Goal: Information Seeking & Learning: Obtain resource

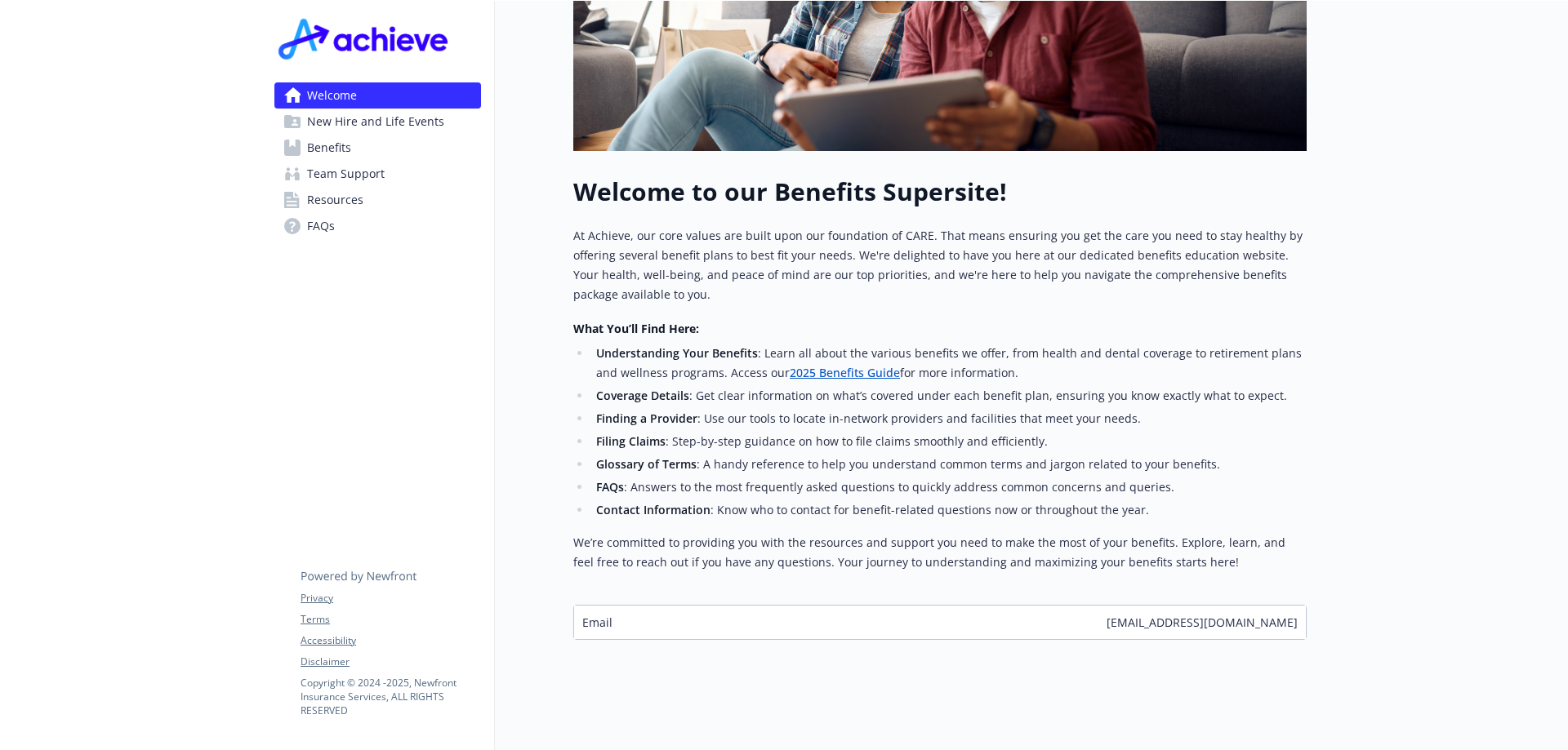
scroll to position [428, 0]
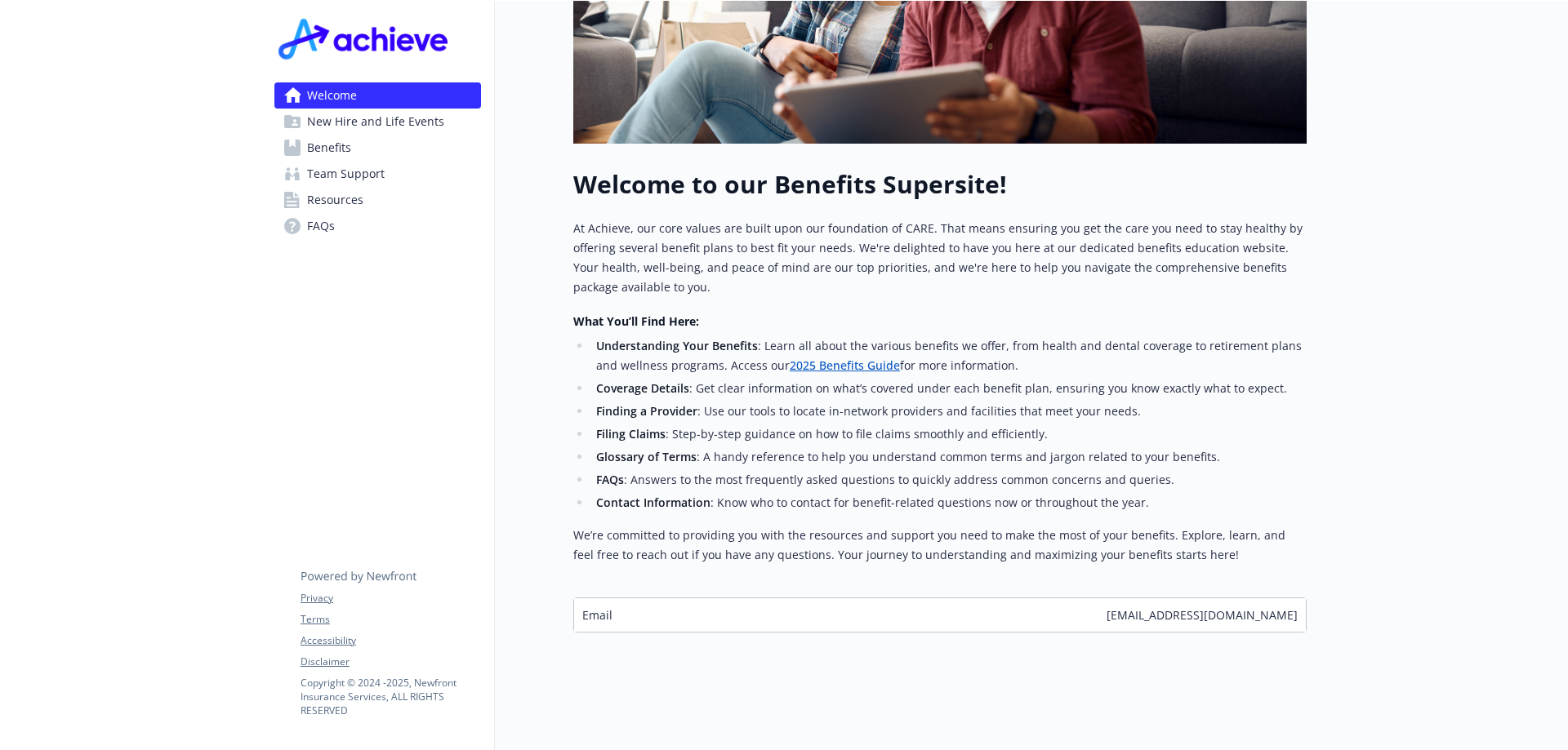
click at [823, 358] on link "2025 Benefits Guide" at bounding box center [845, 365] width 110 height 16
